Goal: Information Seeking & Learning: Learn about a topic

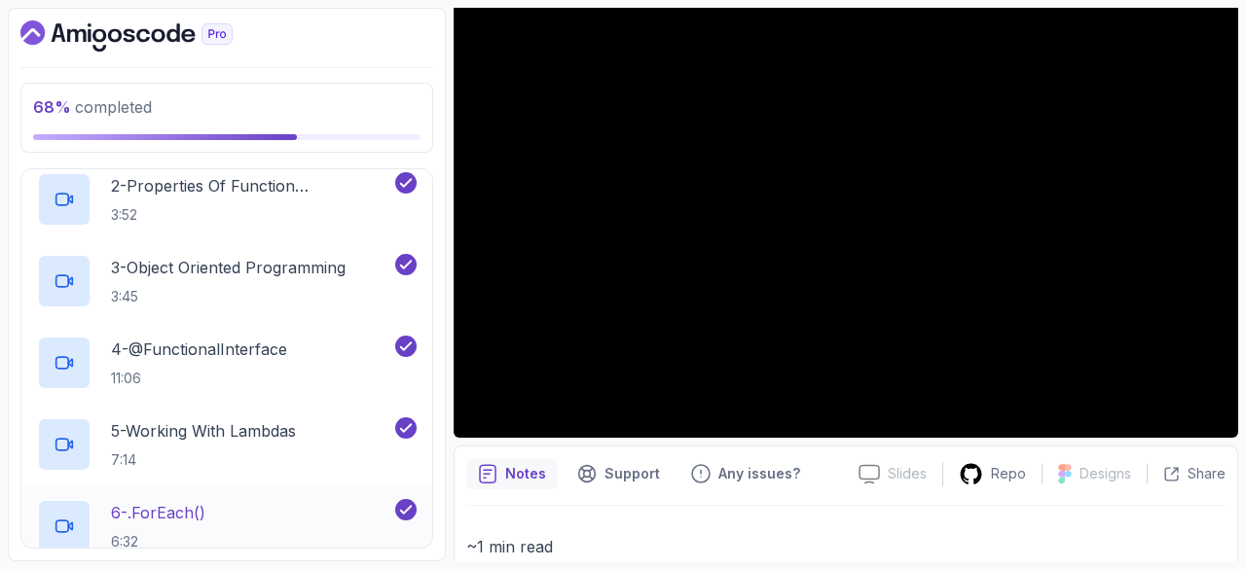
scroll to position [23, 0]
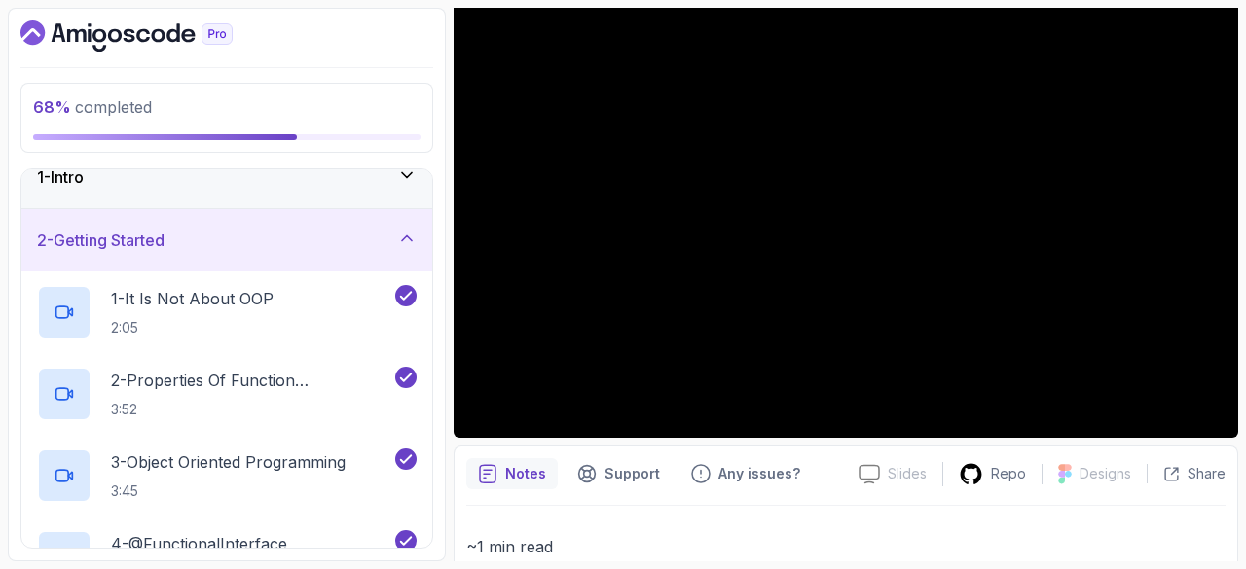
click at [398, 239] on icon at bounding box center [406, 238] width 19 height 19
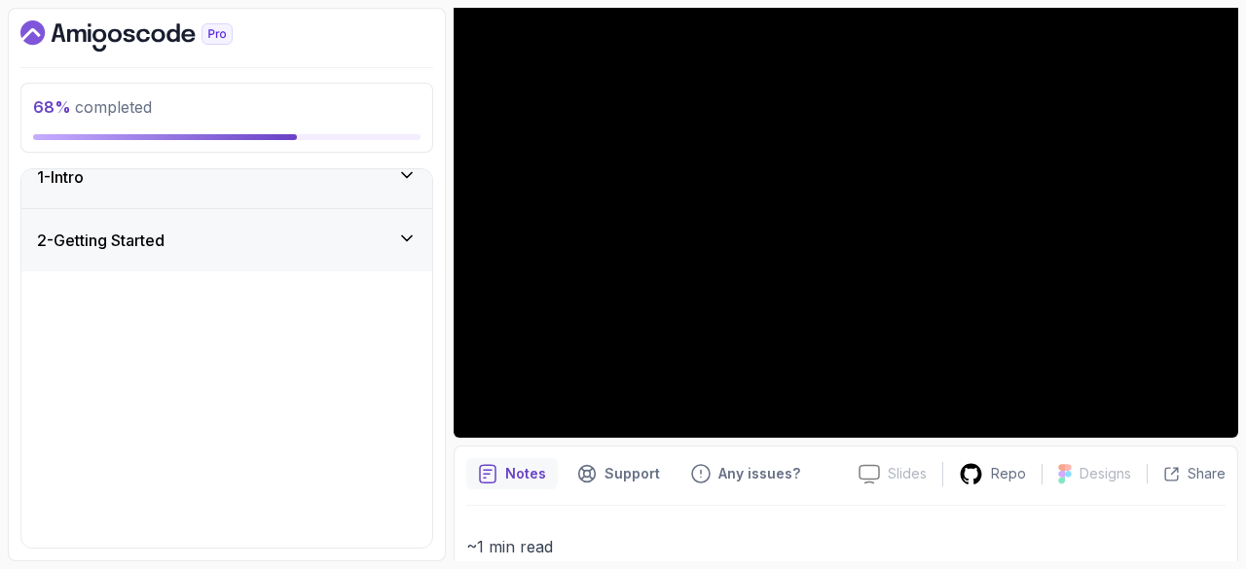
scroll to position [0, 0]
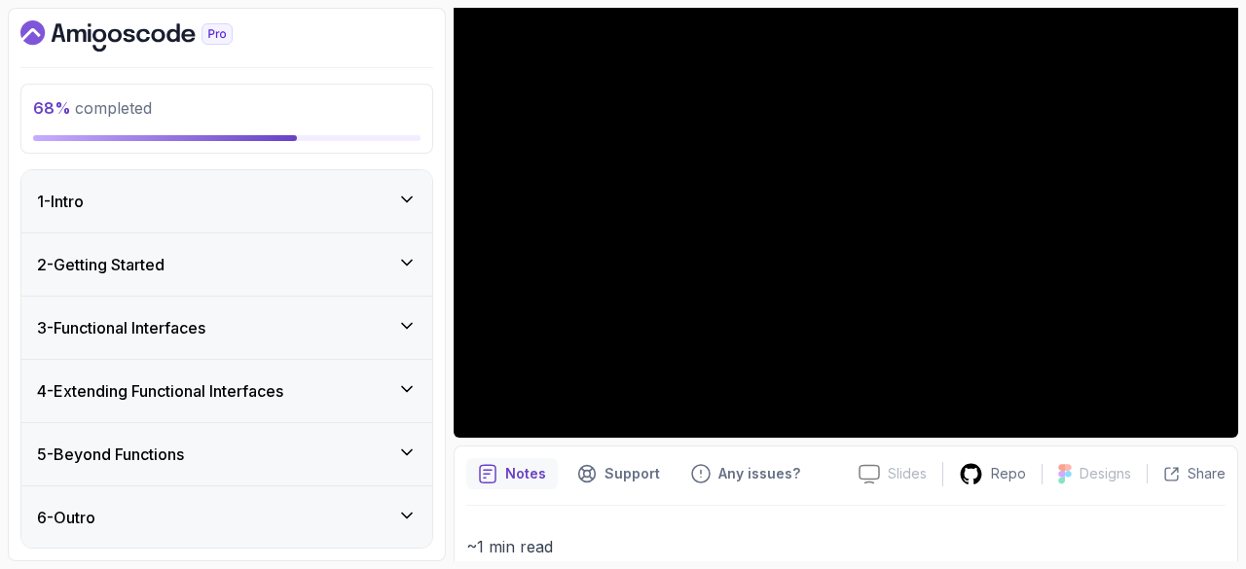
click at [344, 328] on div "3 - Functional Interfaces" at bounding box center [227, 327] width 380 height 23
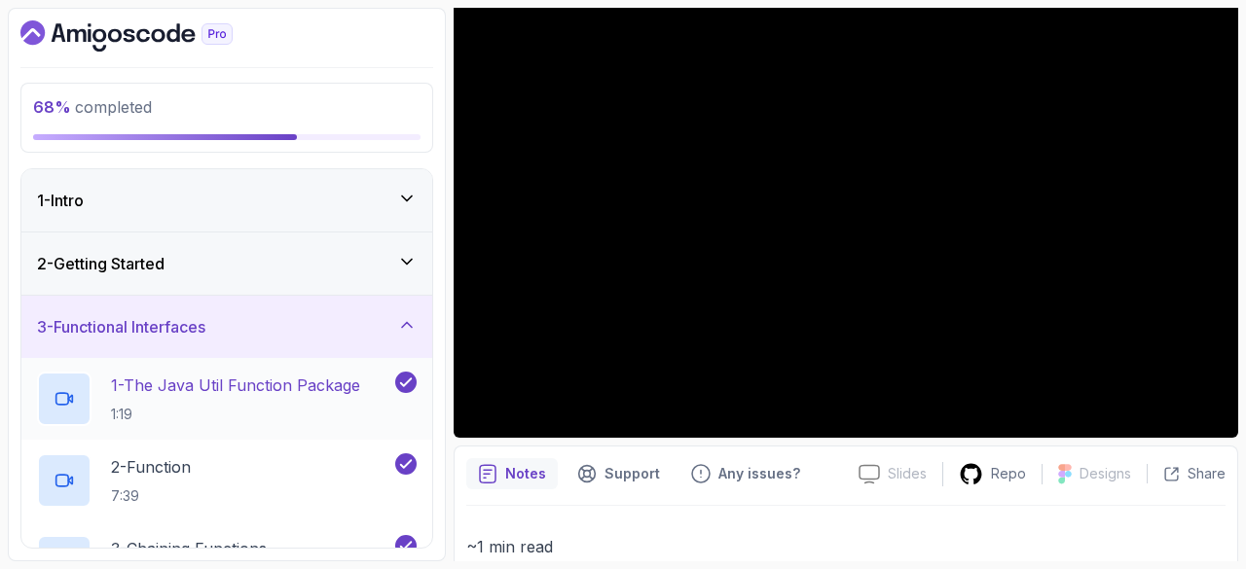
click at [297, 392] on p "1 - The Java Util Function Package" at bounding box center [235, 385] width 249 height 23
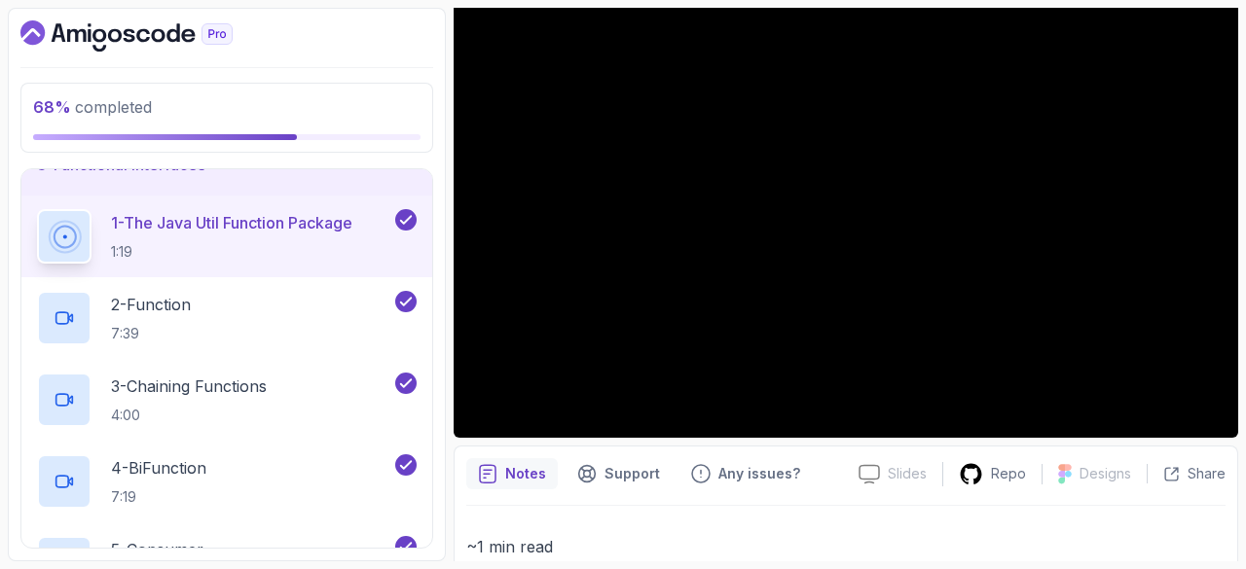
scroll to position [23, 0]
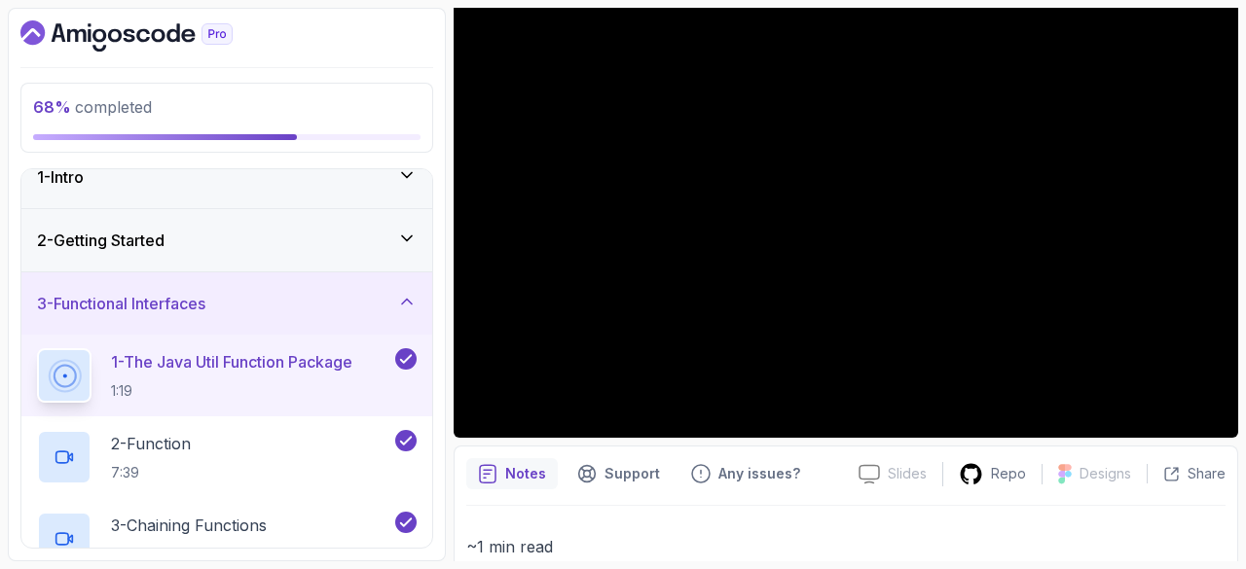
click at [37, 348] on button "1 - The Java Util Function Package 1:19" at bounding box center [227, 375] width 380 height 54
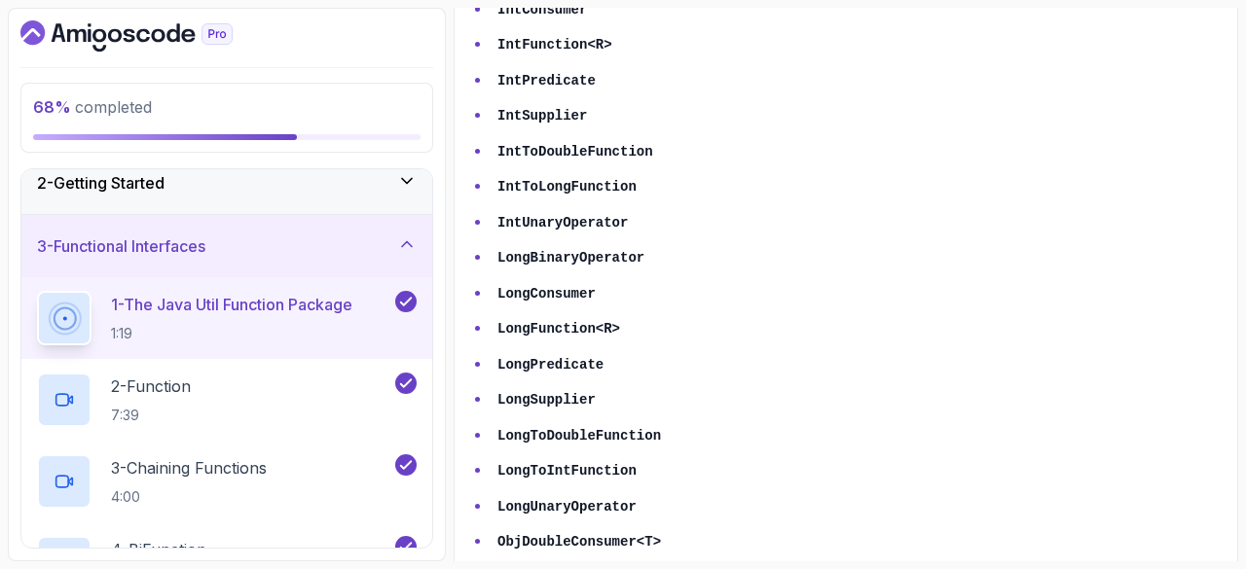
scroll to position [1518, 0]
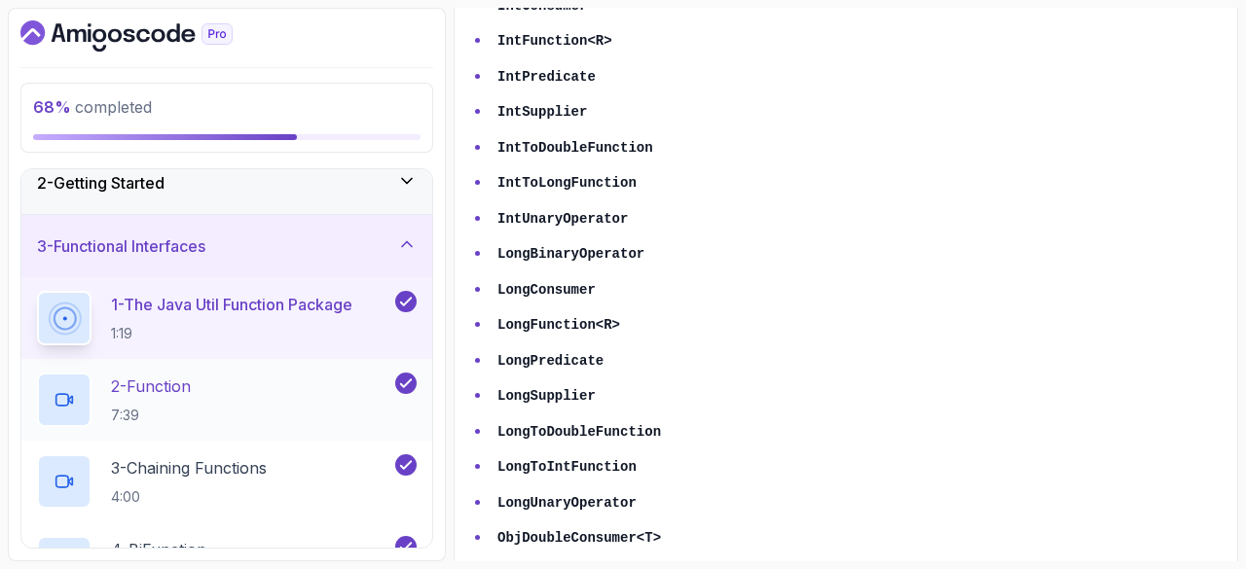
click at [254, 369] on div "2 - Function 7:39" at bounding box center [226, 400] width 411 height 82
drag, startPoint x: 283, startPoint y: 384, endPoint x: 208, endPoint y: 378, distance: 75.2
click at [208, 378] on div "2 - Function 7:39" at bounding box center [214, 400] width 354 height 54
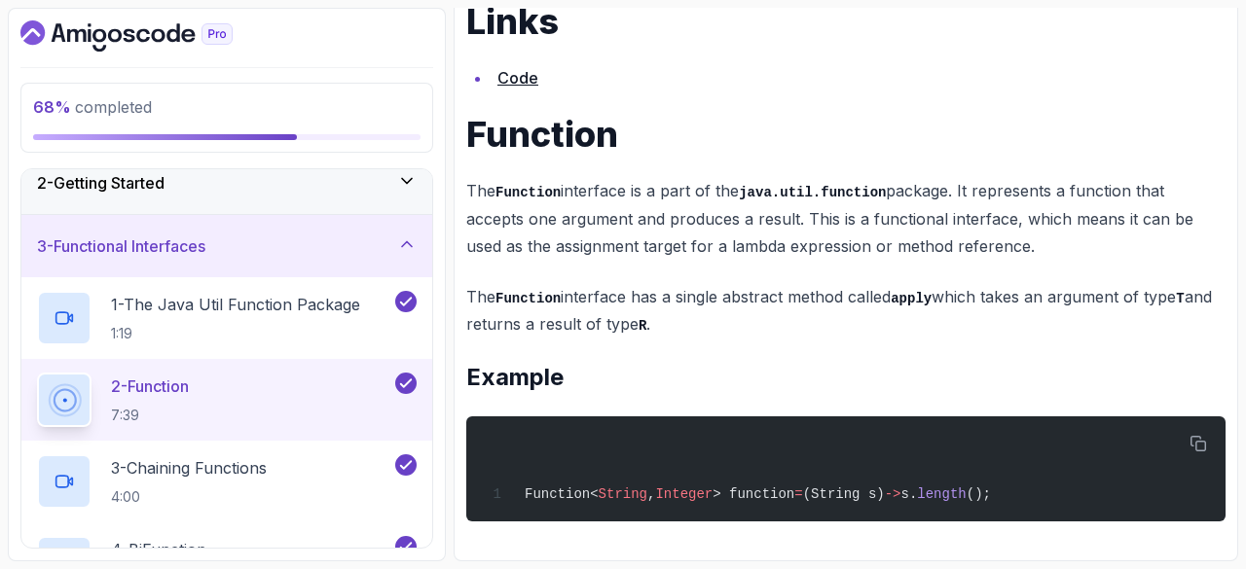
scroll to position [755, 0]
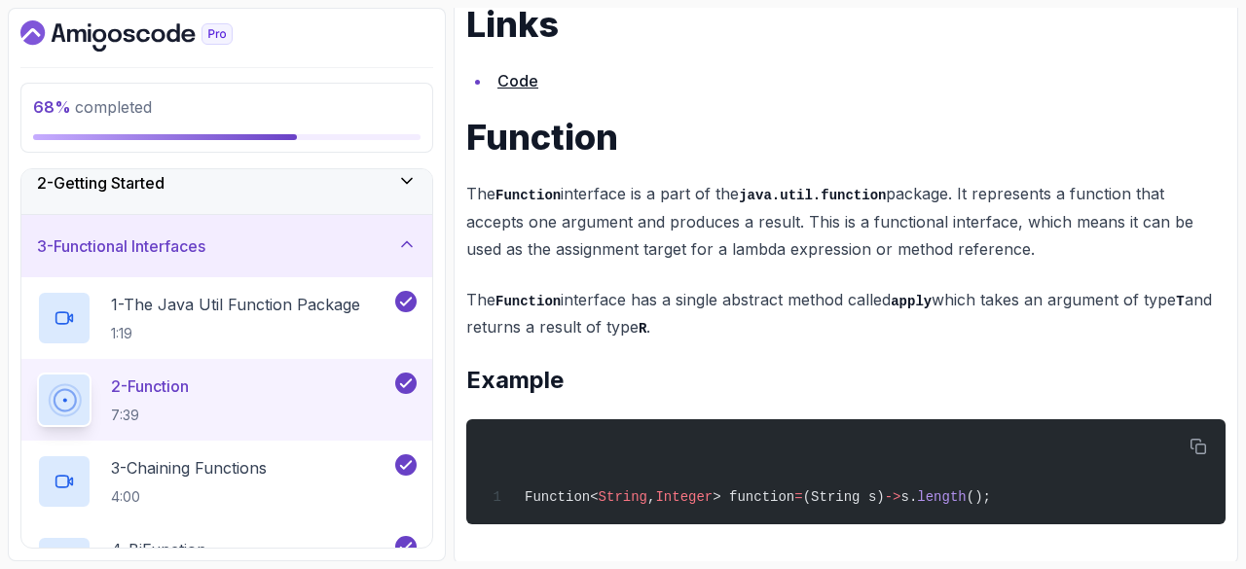
click at [336, 373] on div "2 - Function 7:39" at bounding box center [214, 400] width 354 height 54
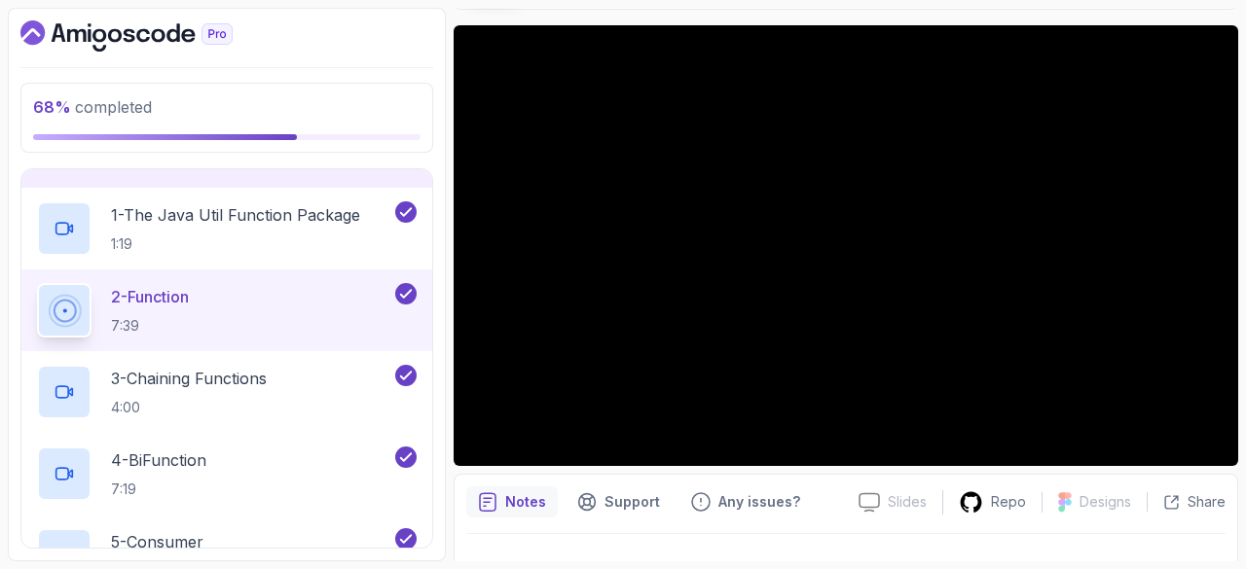
scroll to position [150, 0]
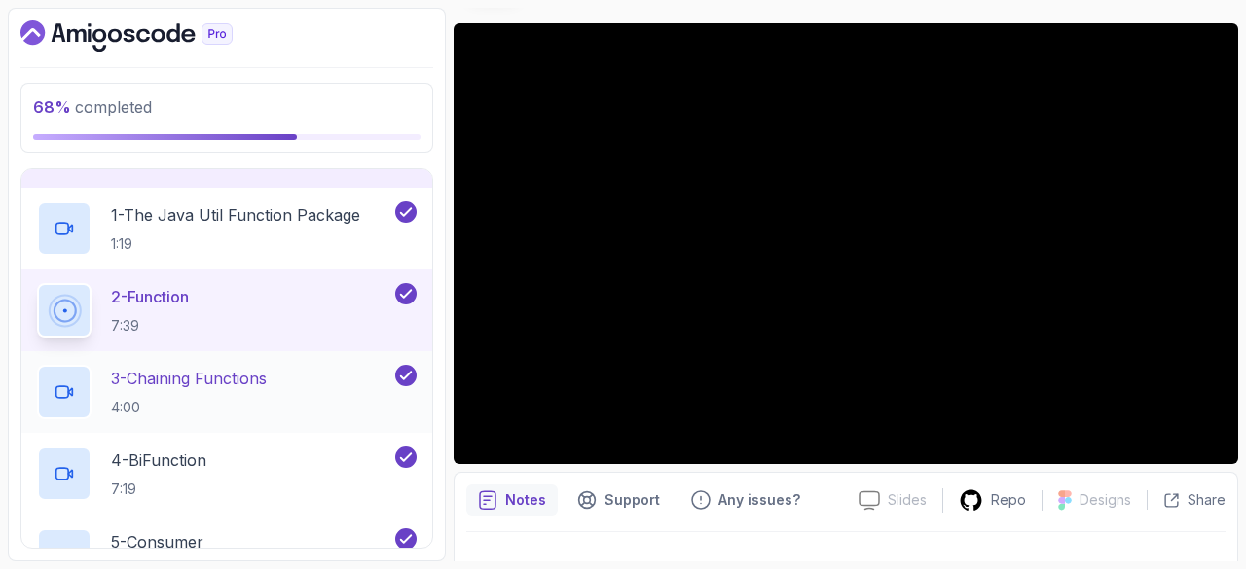
click at [301, 371] on div "3 - Chaining Functions 4:00" at bounding box center [214, 392] width 354 height 54
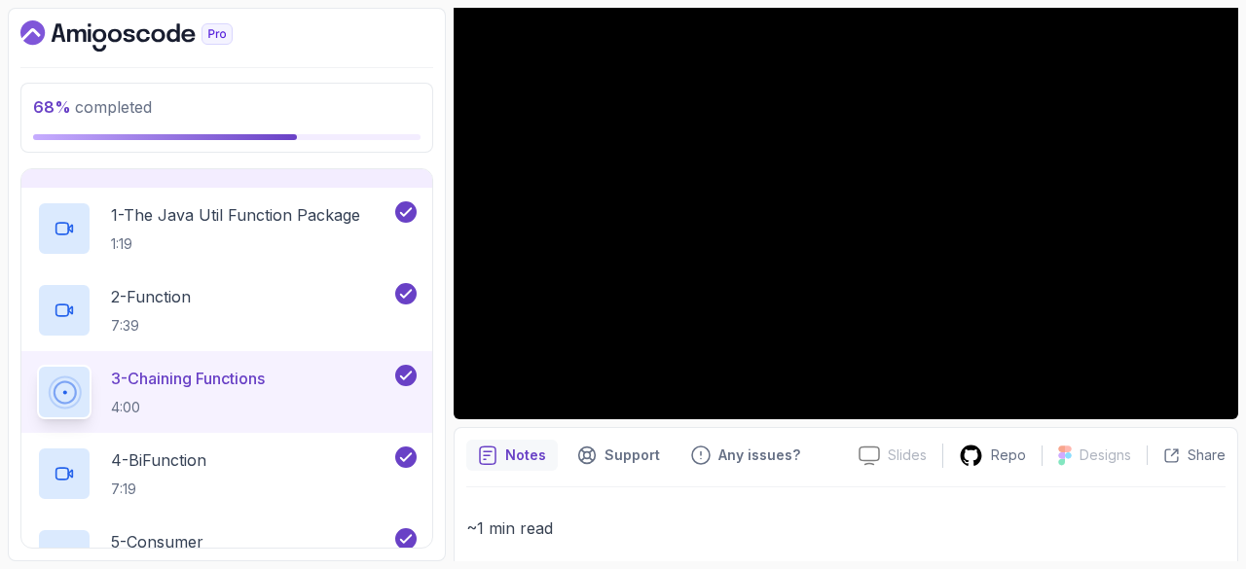
scroll to position [196, 0]
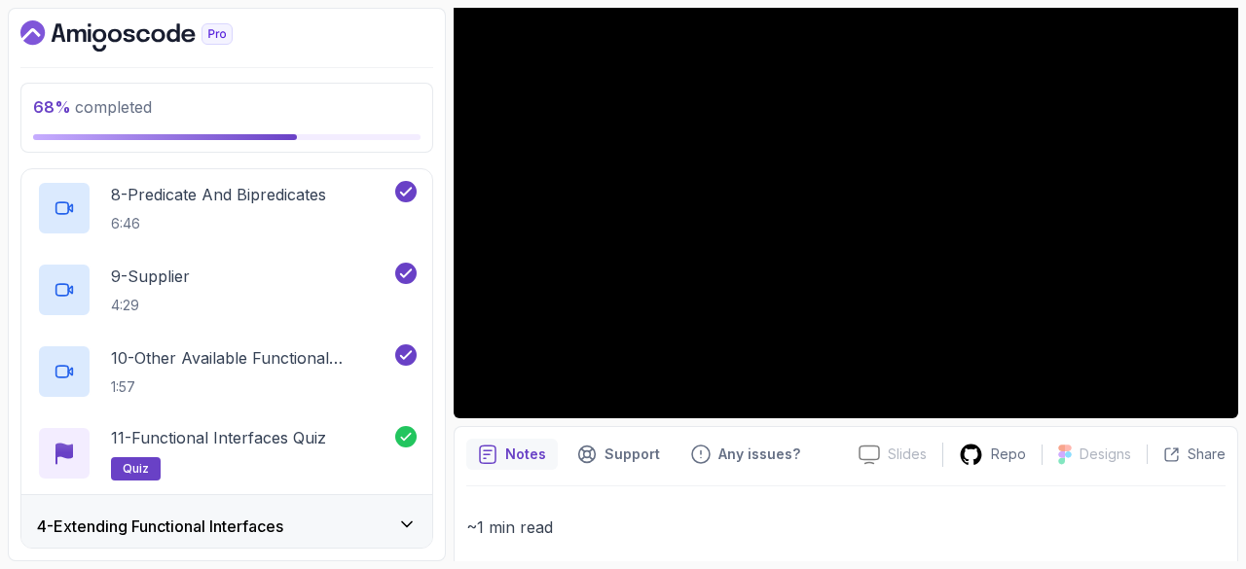
scroll to position [895, 0]
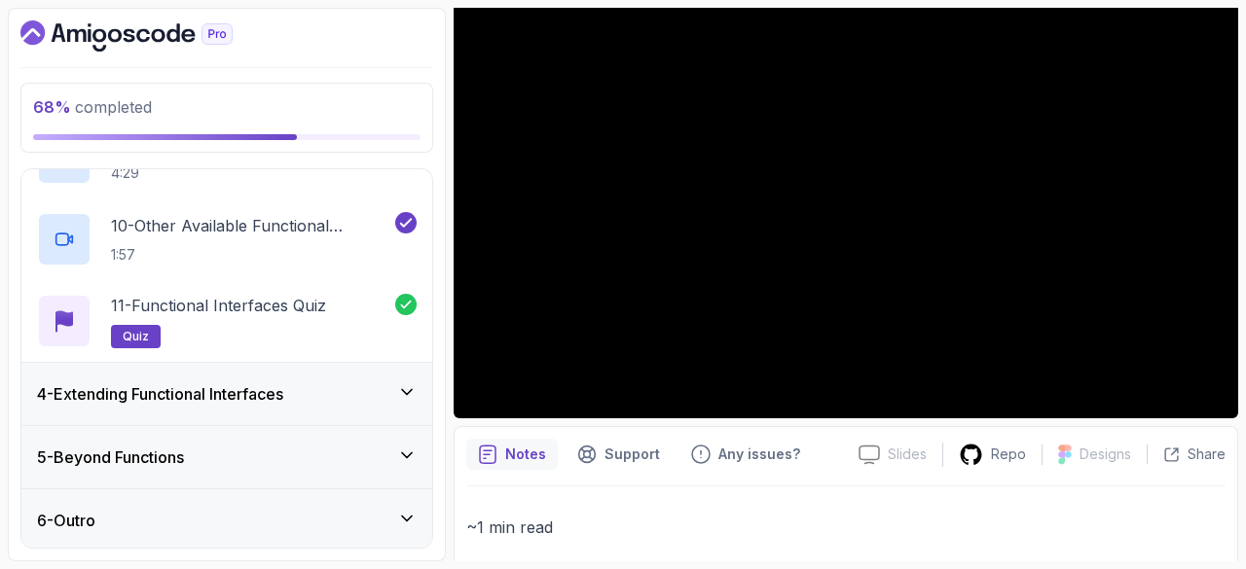
click at [385, 393] on div "4 - Extending Functional Interfaces" at bounding box center [227, 393] width 380 height 23
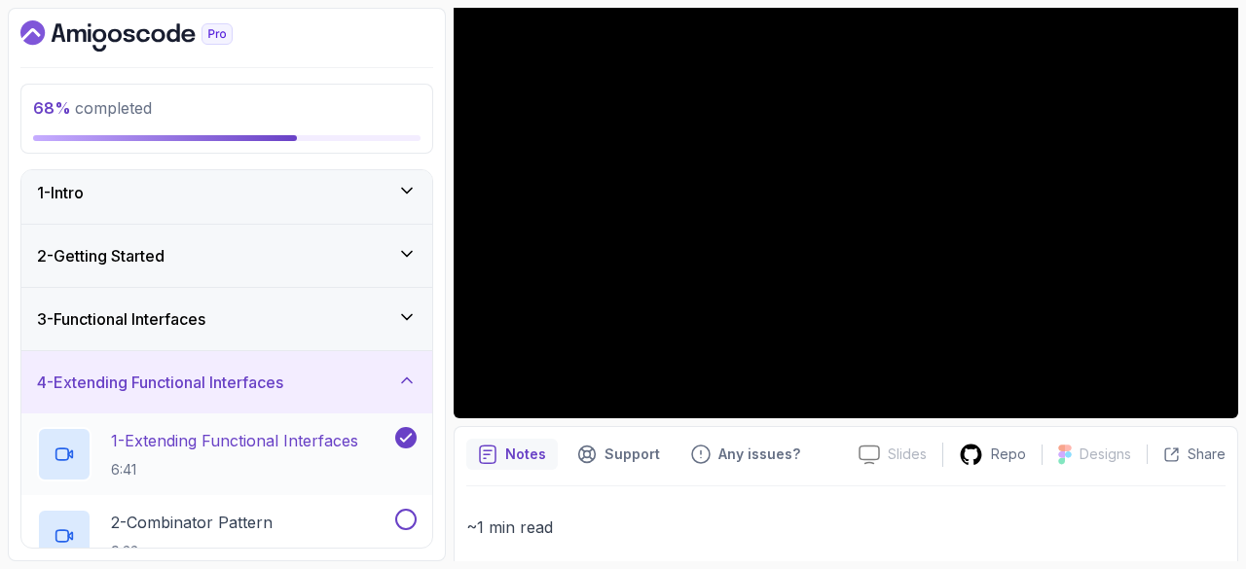
scroll to position [0, 0]
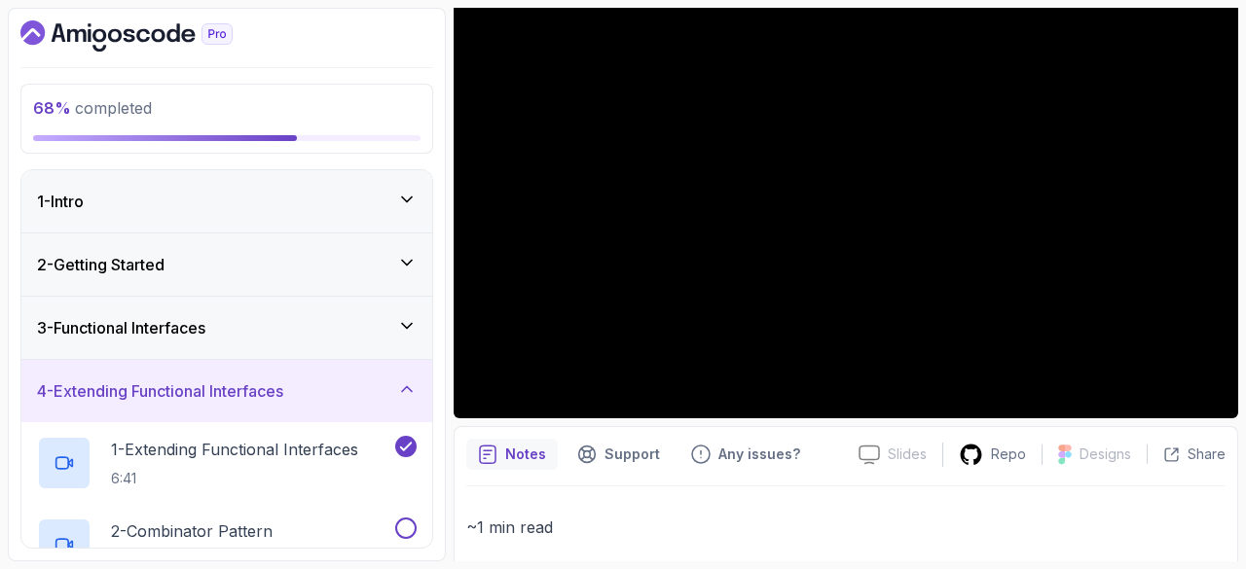
click at [353, 322] on div "3 - Functional Interfaces" at bounding box center [227, 327] width 380 height 23
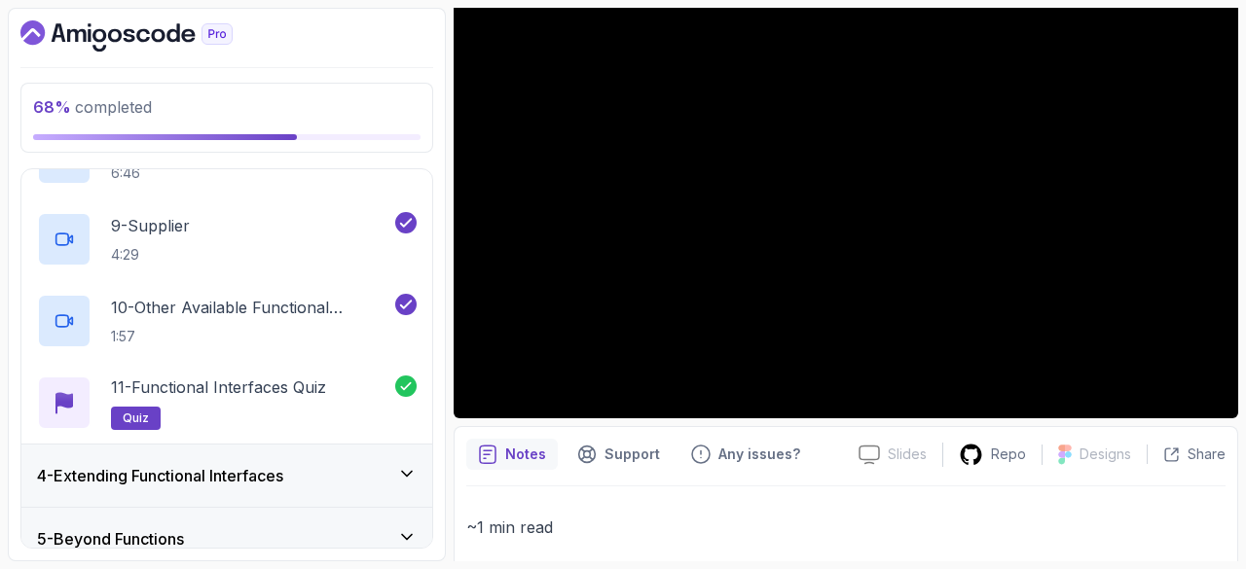
scroll to position [895, 0]
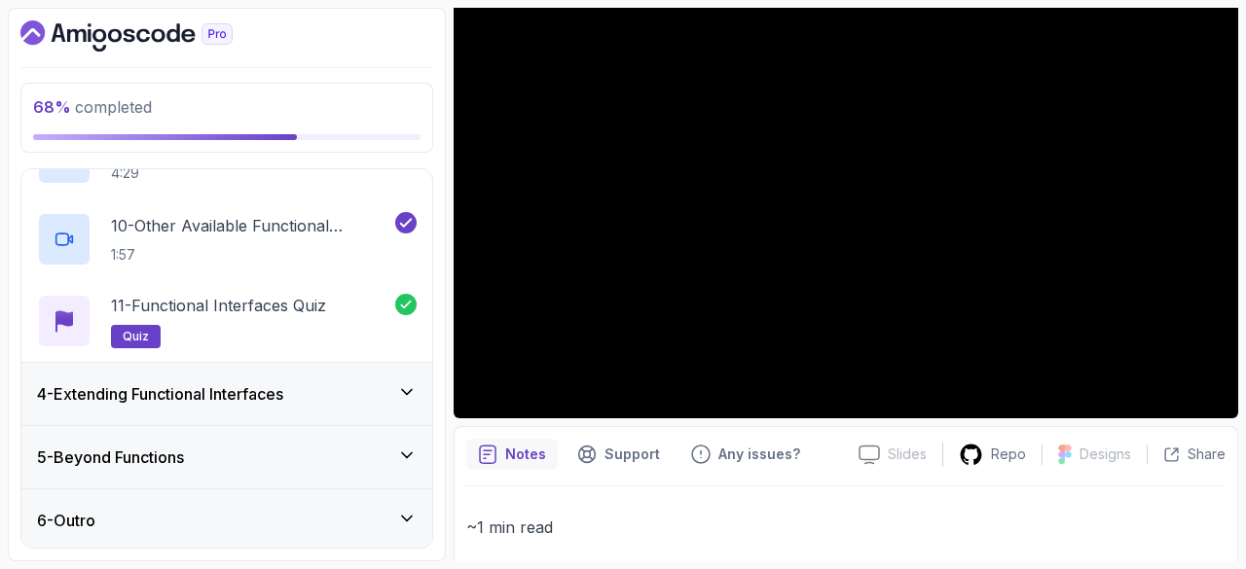
click at [374, 375] on div "4 - Extending Functional Interfaces" at bounding box center [226, 394] width 411 height 62
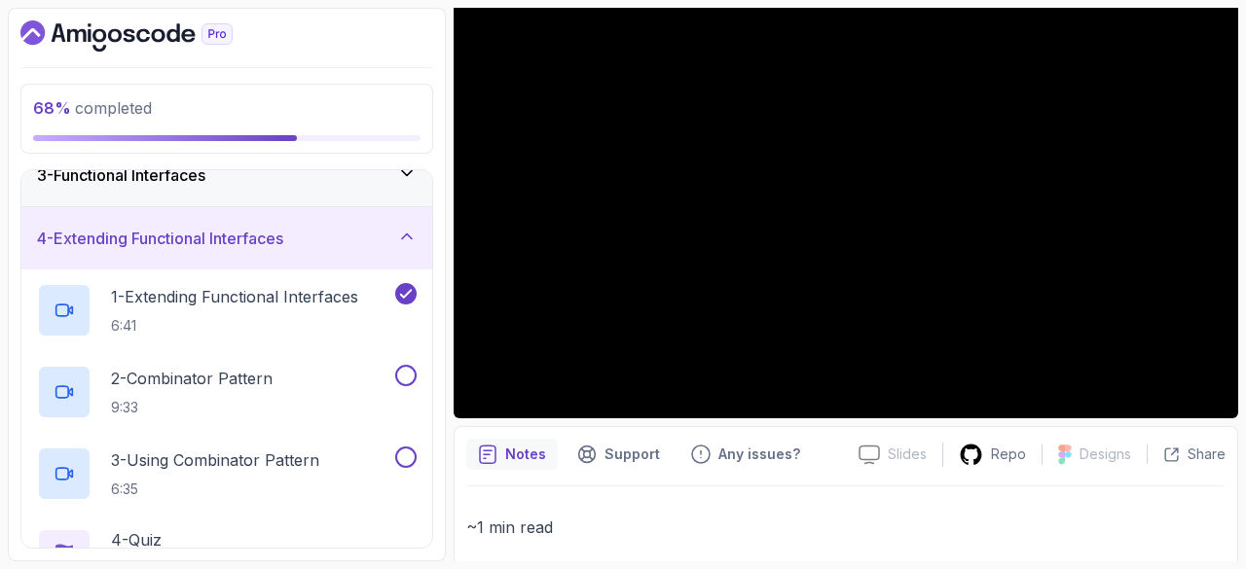
scroll to position [156, 0]
